Goal: Navigation & Orientation: Find specific page/section

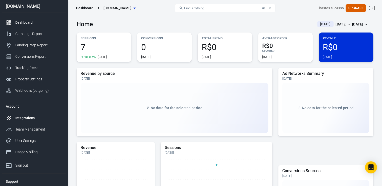
click at [28, 120] on div "Integrations" at bounding box center [38, 117] width 47 height 5
